Goal: Find specific page/section: Find specific page/section

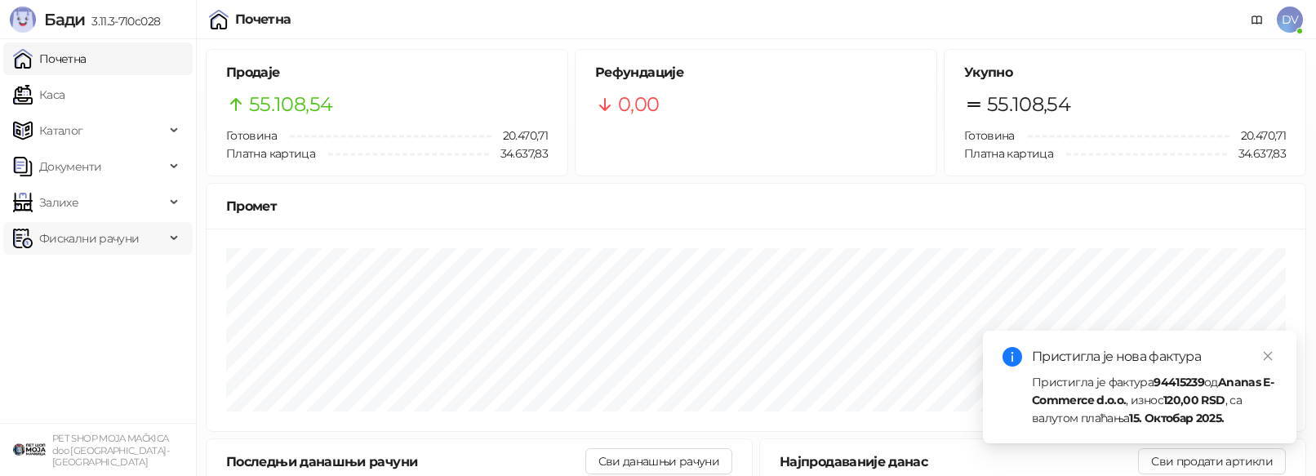
click at [159, 244] on span "Фискални рачуни" at bounding box center [89, 238] width 152 height 33
click at [154, 188] on span "Залихе" at bounding box center [89, 202] width 152 height 33
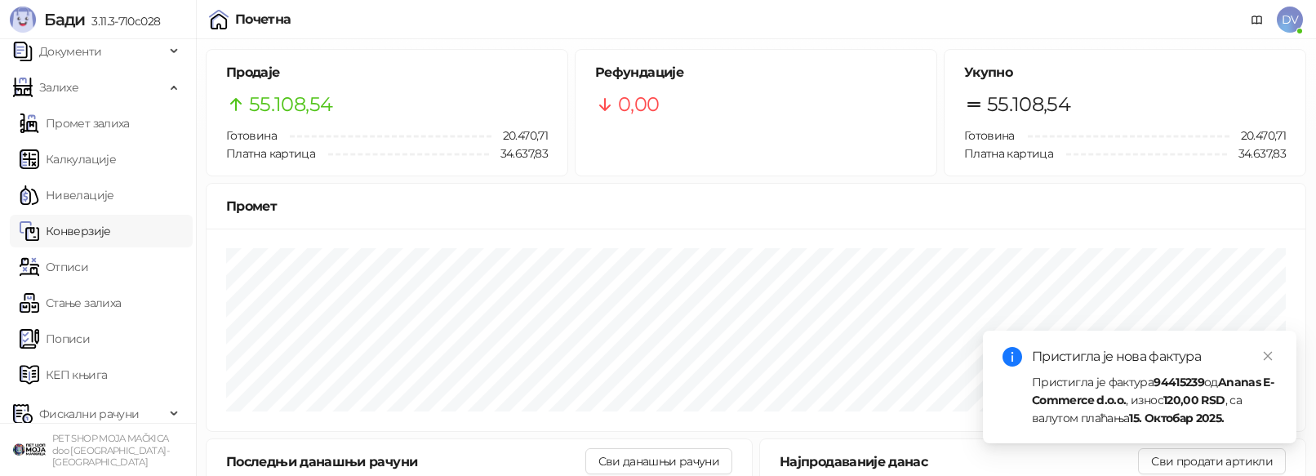
scroll to position [126, 0]
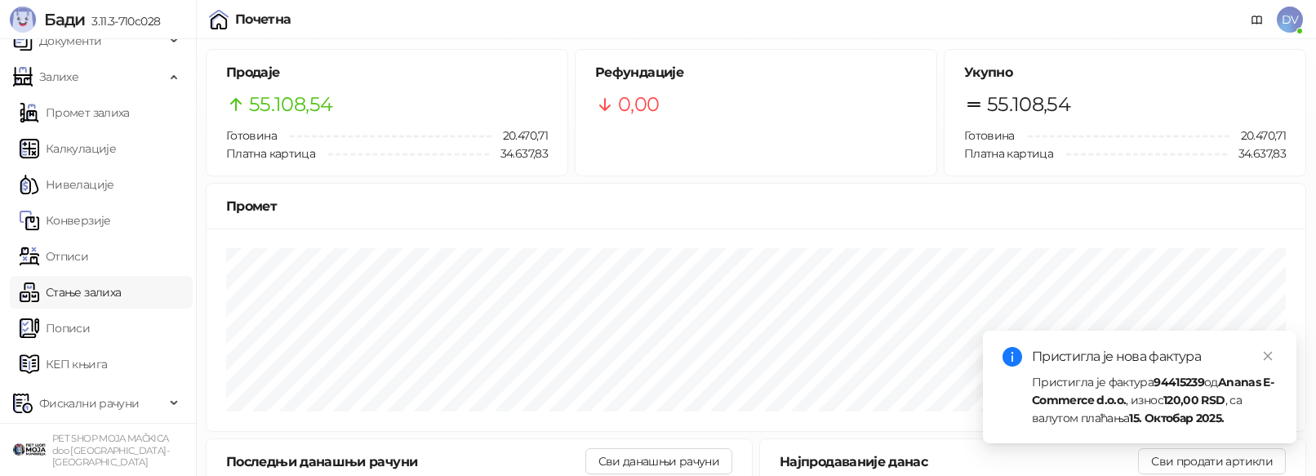
click at [121, 286] on link "Стање залиха" at bounding box center [70, 292] width 101 height 33
